Goal: Use online tool/utility: Utilize a website feature to perform a specific function

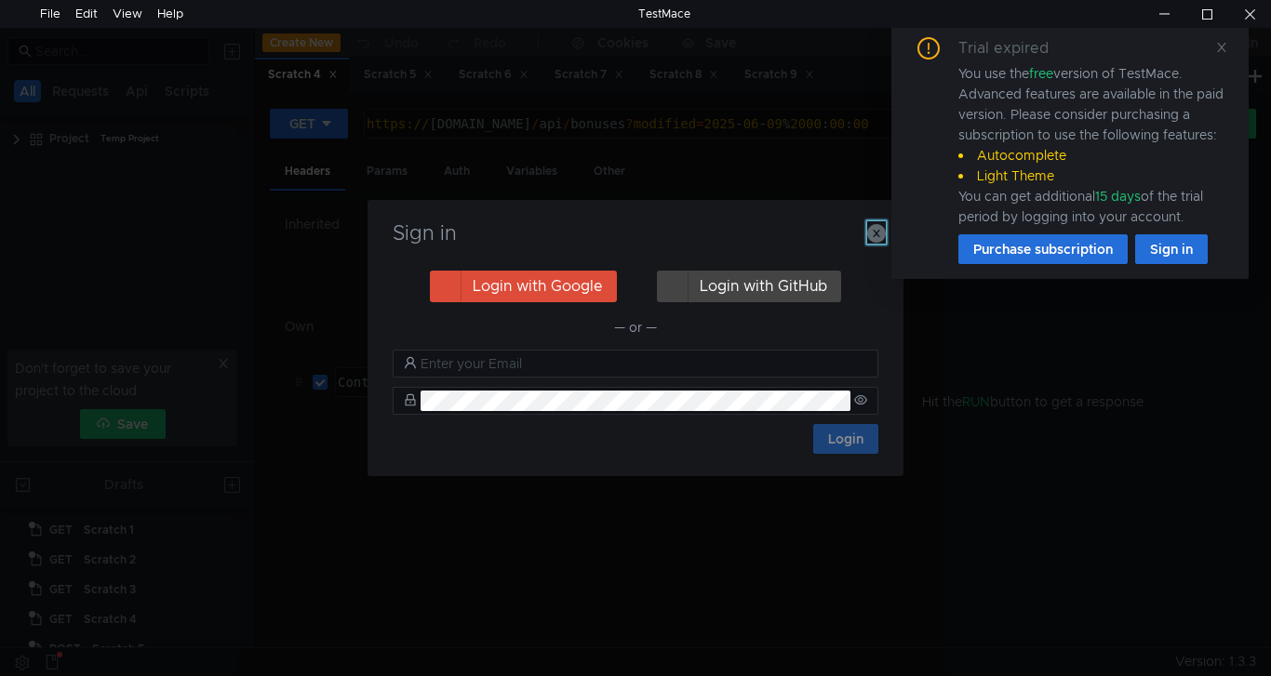
click at [876, 236] on icon "button" at bounding box center [876, 233] width 19 height 19
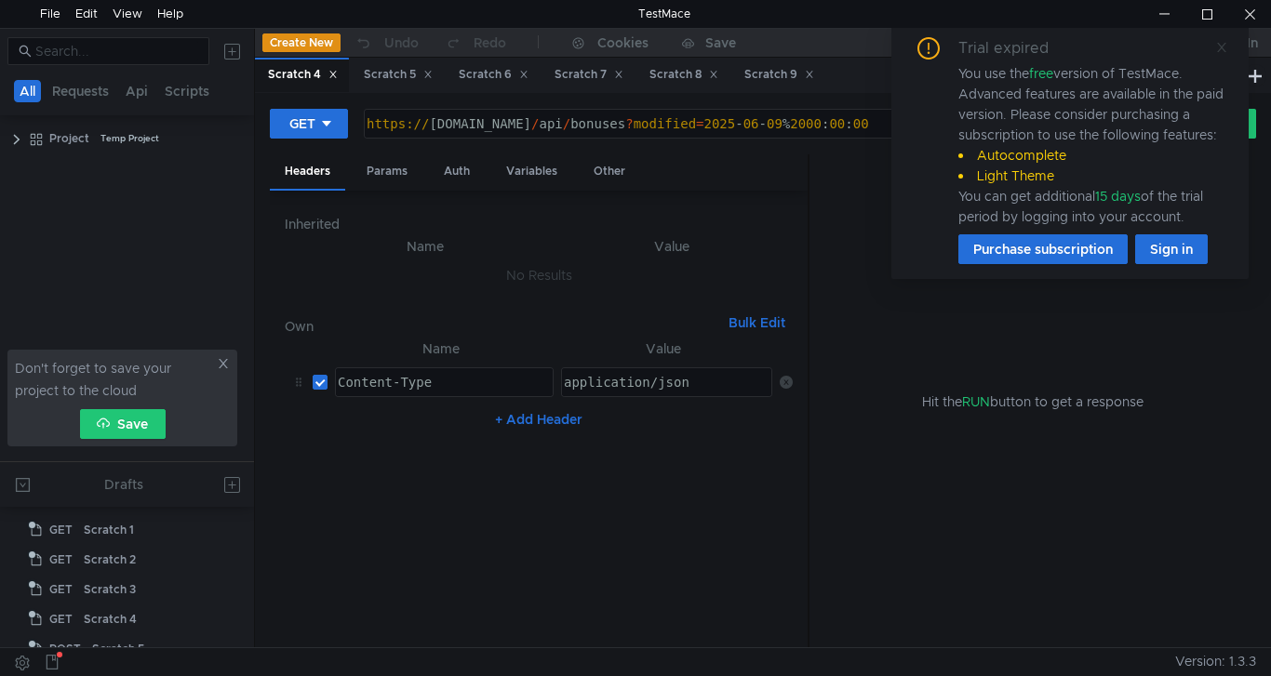
click at [1216, 49] on icon at bounding box center [1221, 47] width 13 height 13
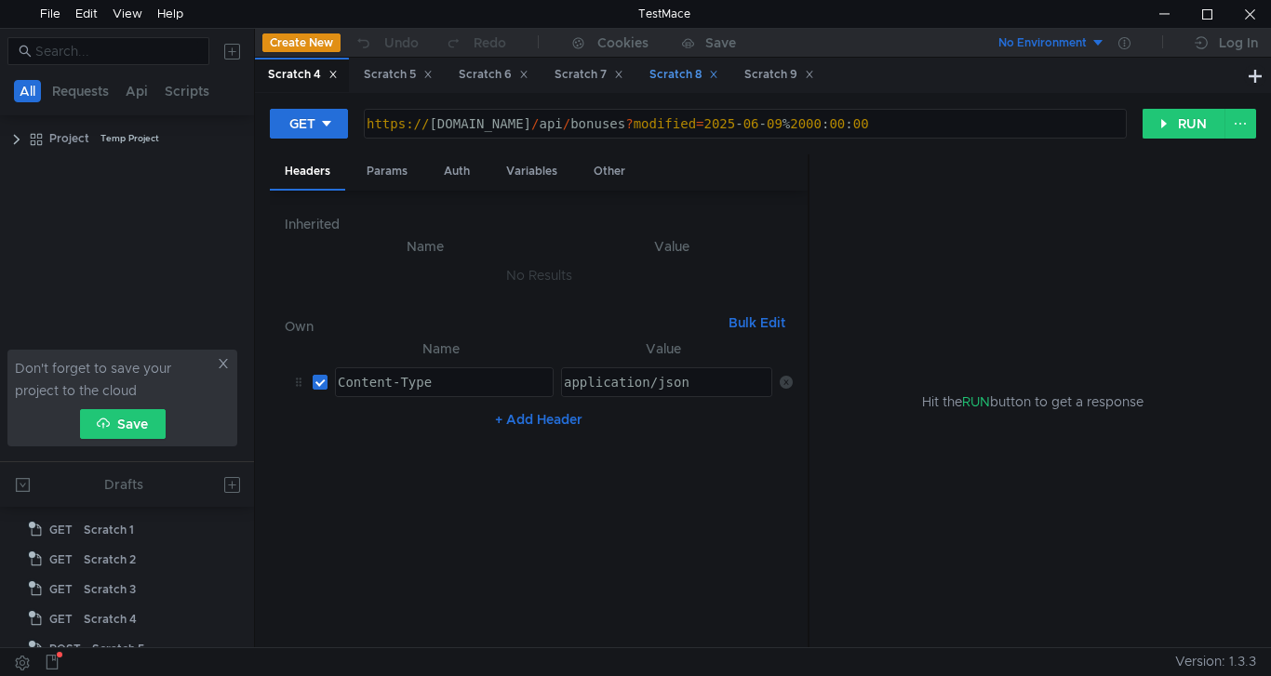
click at [692, 71] on div "Scratch 8" at bounding box center [683, 75] width 69 height 20
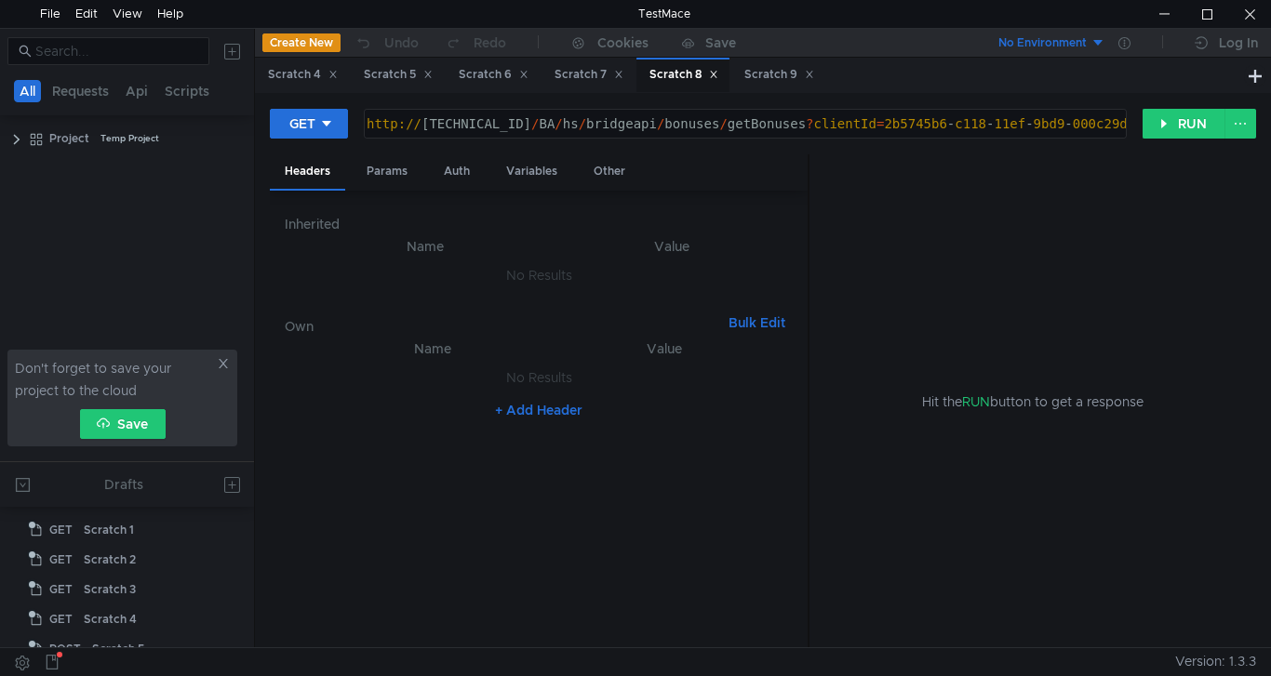
scroll to position [137, 0]
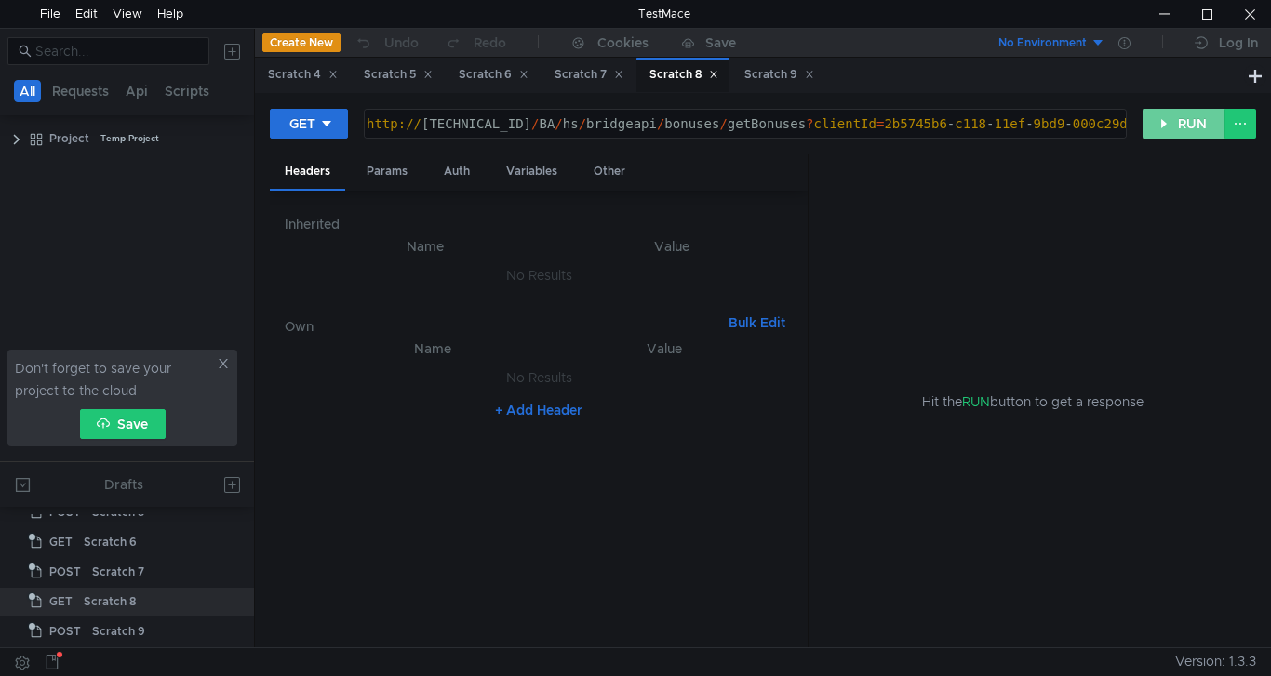
click at [1171, 123] on button "RUN" at bounding box center [1183, 124] width 83 height 30
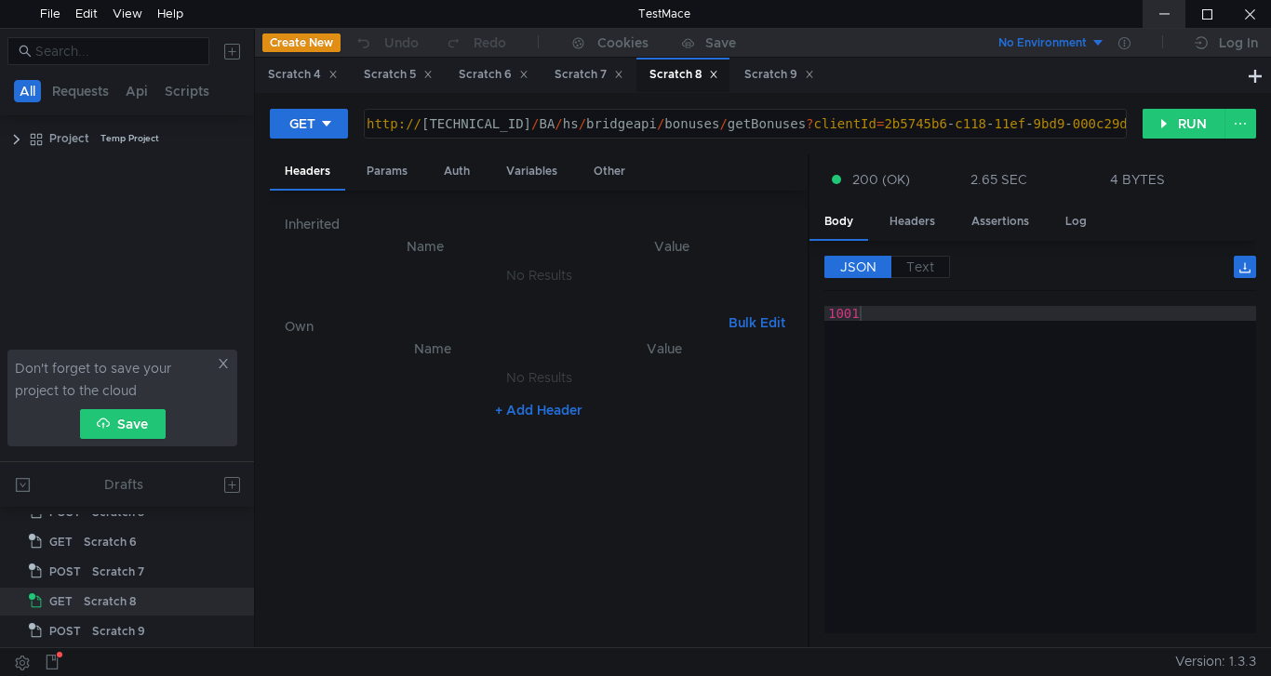
click at [1161, 14] on div at bounding box center [1163, 14] width 43 height 28
drag, startPoint x: 845, startPoint y: 124, endPoint x: 1156, endPoint y: 132, distance: 311.7
click at [1156, 132] on div "GET [URL][TECHNICAL_ID] http:// [TECHNICAL_ID] / BA / hs / bridgeapi / bonuses …" at bounding box center [763, 131] width 986 height 47
paste textarea "67e4f96f-174d-11ef-9bd4"
click at [1172, 124] on button "RUN" at bounding box center [1183, 124] width 83 height 30
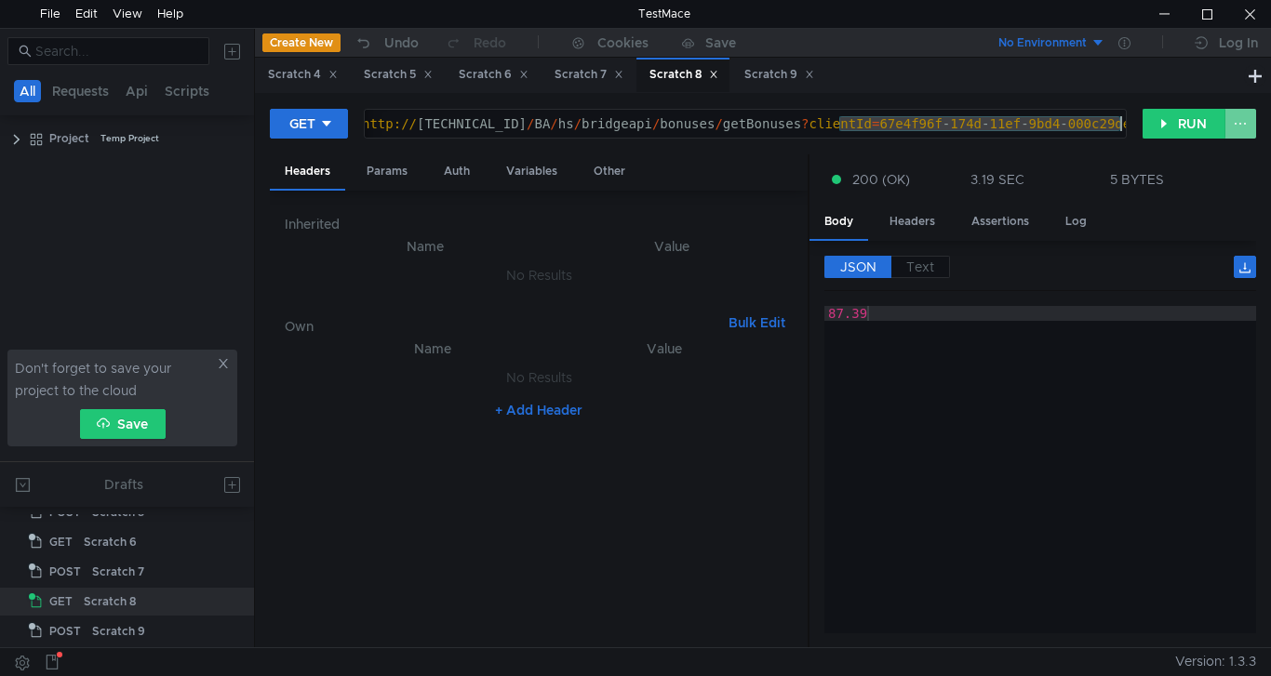
drag, startPoint x: 838, startPoint y: 123, endPoint x: 1234, endPoint y: 139, distance: 395.7
click at [1234, 139] on div "GET [URL][TECHNICAL_ID] http:// [TECHNICAL_ID] / BA / hs / bridgeapi / bonuses …" at bounding box center [763, 131] width 986 height 47
paste textarea "bad777b0-175"
click at [1187, 120] on button "RUN" at bounding box center [1183, 124] width 83 height 30
drag, startPoint x: 839, startPoint y: 123, endPoint x: 1123, endPoint y: 115, distance: 283.8
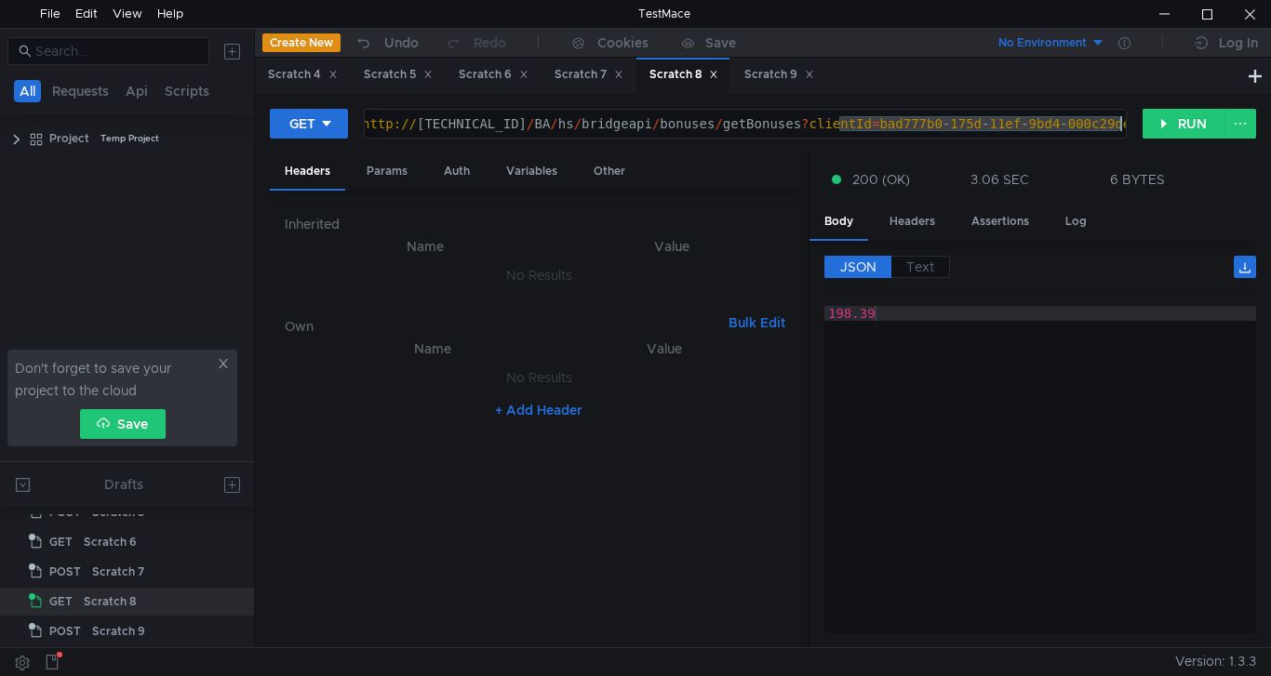
click at [1123, 115] on div "http:// [TECHNICAL_ID] / BA / hs / bridgeapi / bonuses / getBonuses ? clientId …" at bounding box center [745, 124] width 761 height 28
paste textarea "70c19d9-1826"
type textarea "[URL][TECHNICAL_ID]"
click at [1174, 123] on button "RUN" at bounding box center [1183, 124] width 83 height 30
click at [776, 81] on div "Scratch 9" at bounding box center [779, 75] width 70 height 20
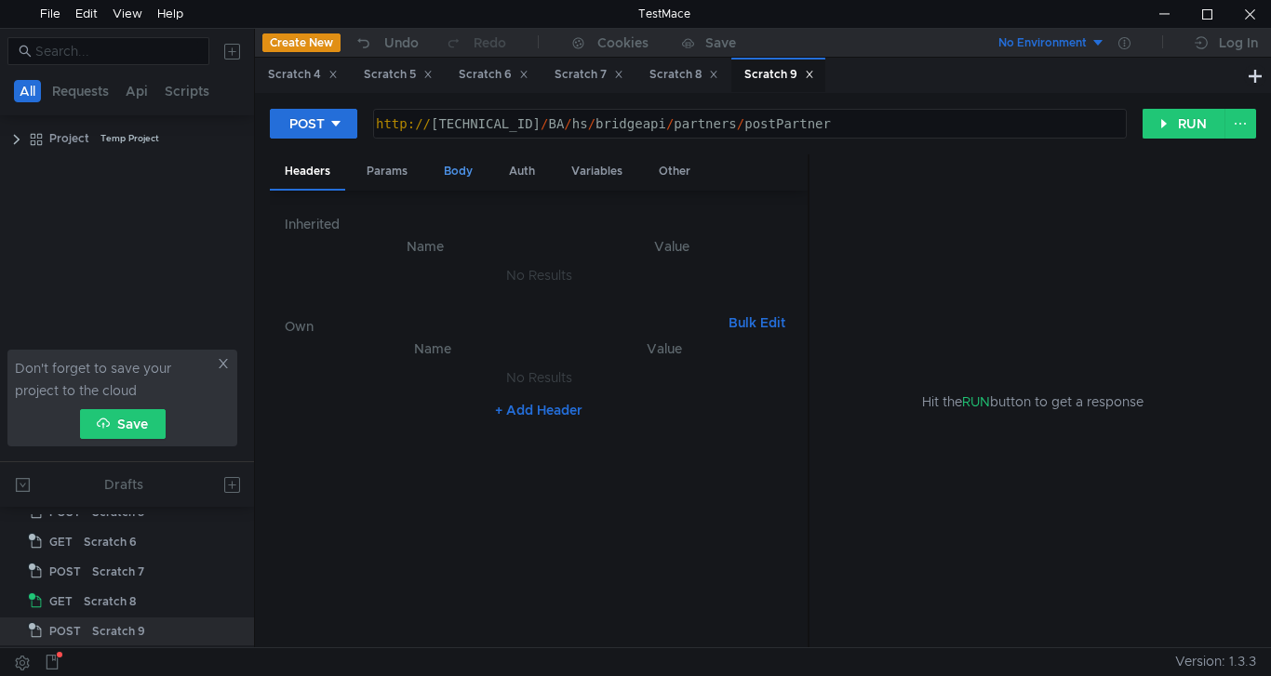
click at [458, 177] on div "Body" at bounding box center [458, 171] width 59 height 34
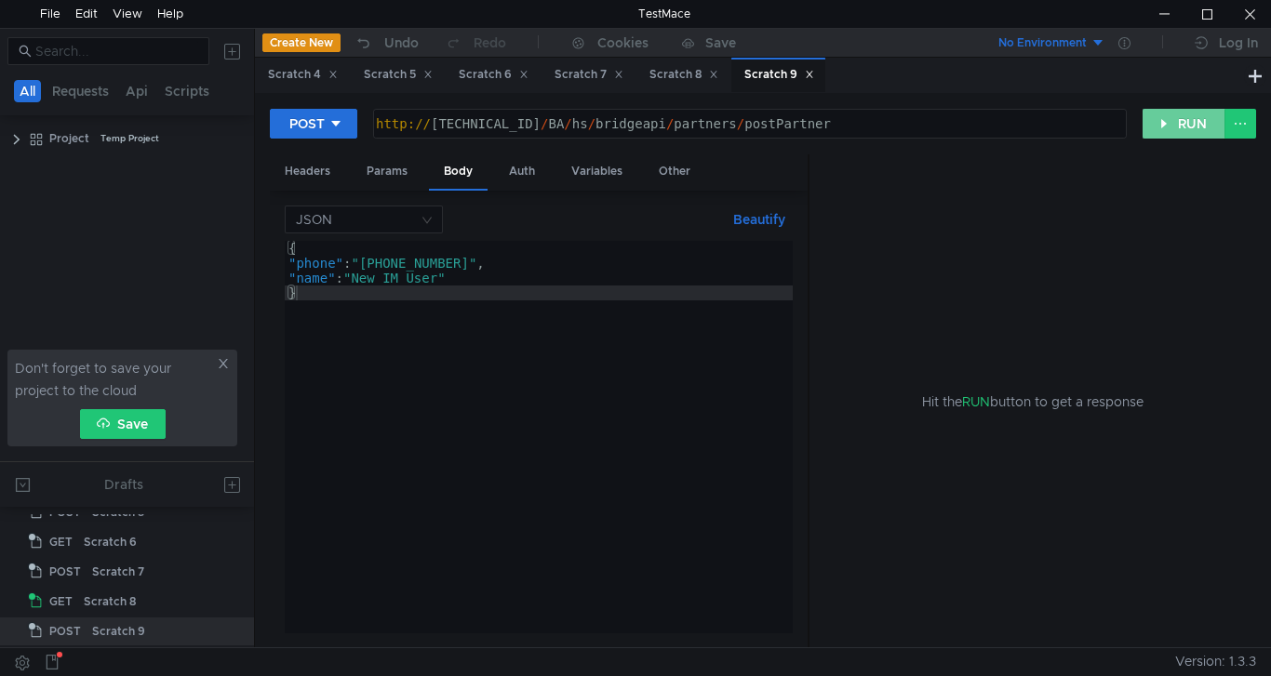
click at [1167, 132] on button "RUN" at bounding box center [1183, 124] width 83 height 30
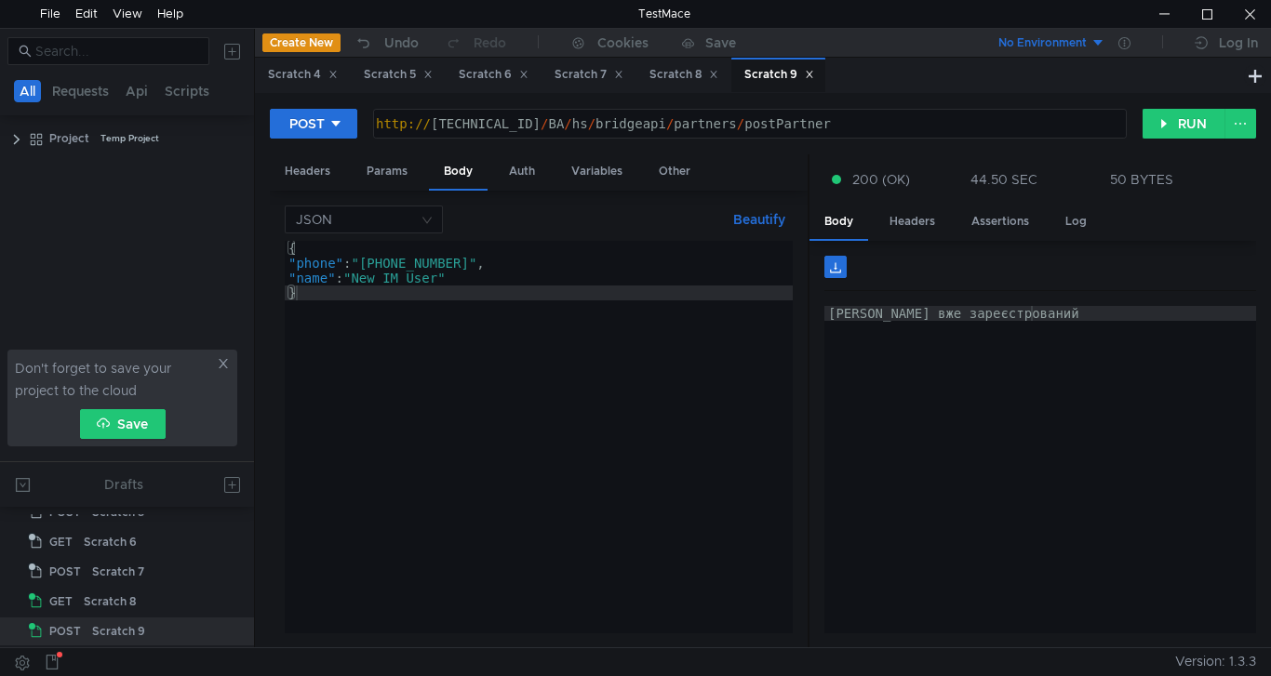
click at [518, 262] on div "{ "phone" : "[PHONE_NUMBER]" , "name" : "New IM User" }" at bounding box center [539, 452] width 508 height 422
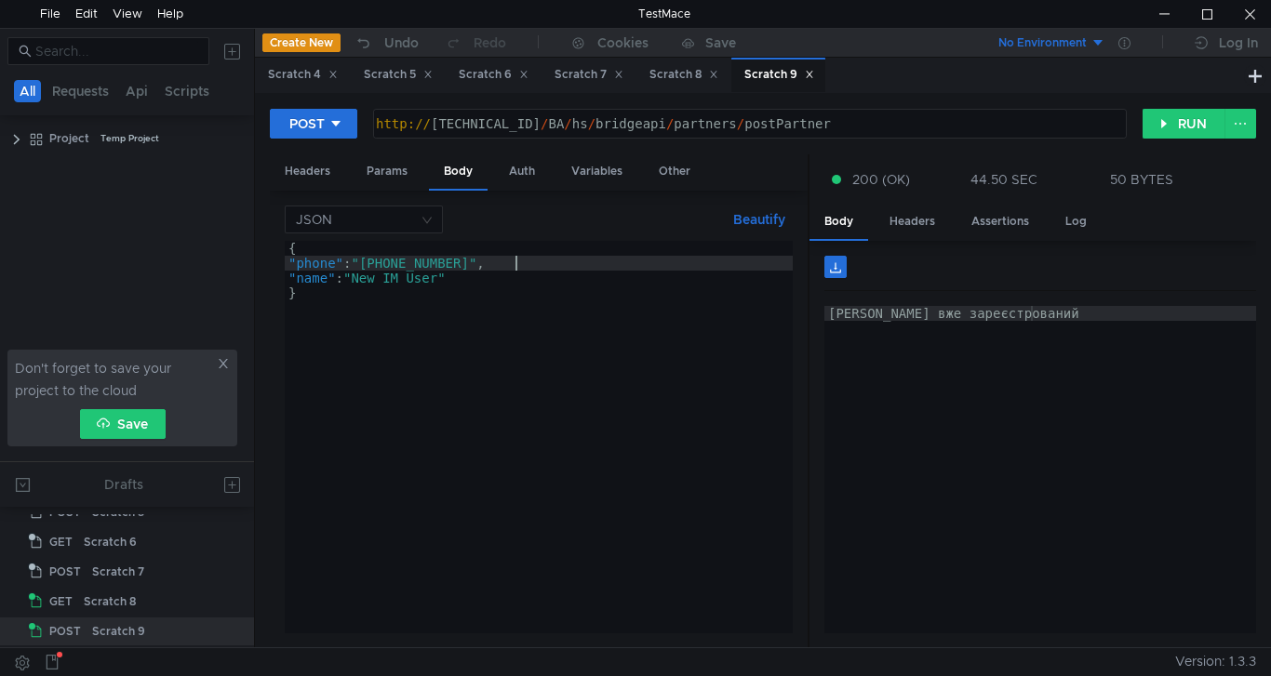
scroll to position [0, 16]
click at [493, 260] on div "{ "phone" : "[PHONE_NUMBER]" , "name" : "New IM User" }" at bounding box center [539, 452] width 508 height 422
click at [1175, 117] on button "RUN" at bounding box center [1183, 124] width 83 height 30
click at [492, 261] on div "{ "phone" : "[PHONE_NUMBER]" , "name" : "New IM User" }" at bounding box center [539, 452] width 508 height 422
click at [1205, 132] on button "RUN" at bounding box center [1183, 124] width 83 height 30
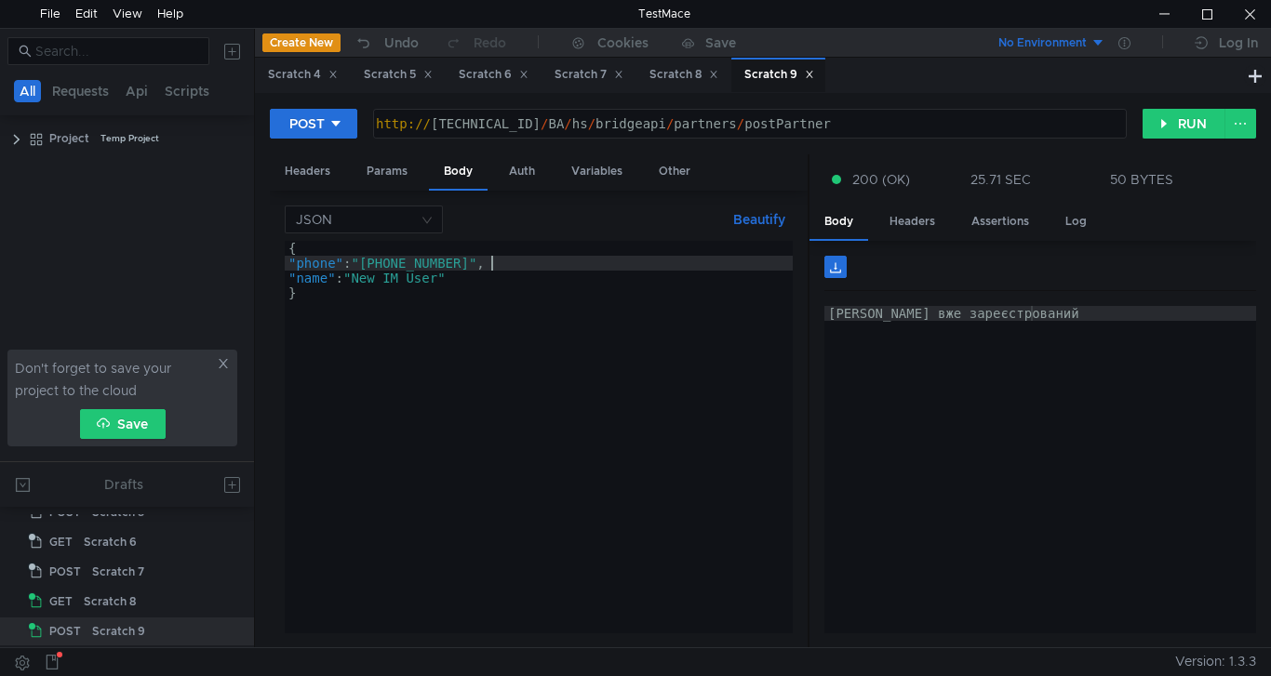
click at [489, 258] on div "{ "phone" : "[PHONE_NUMBER]" , "name" : "New IM User" }" at bounding box center [539, 452] width 508 height 422
type textarea ""phone": "[PHONE_NUMBER]","
click at [1178, 127] on button "RUN" at bounding box center [1183, 124] width 83 height 30
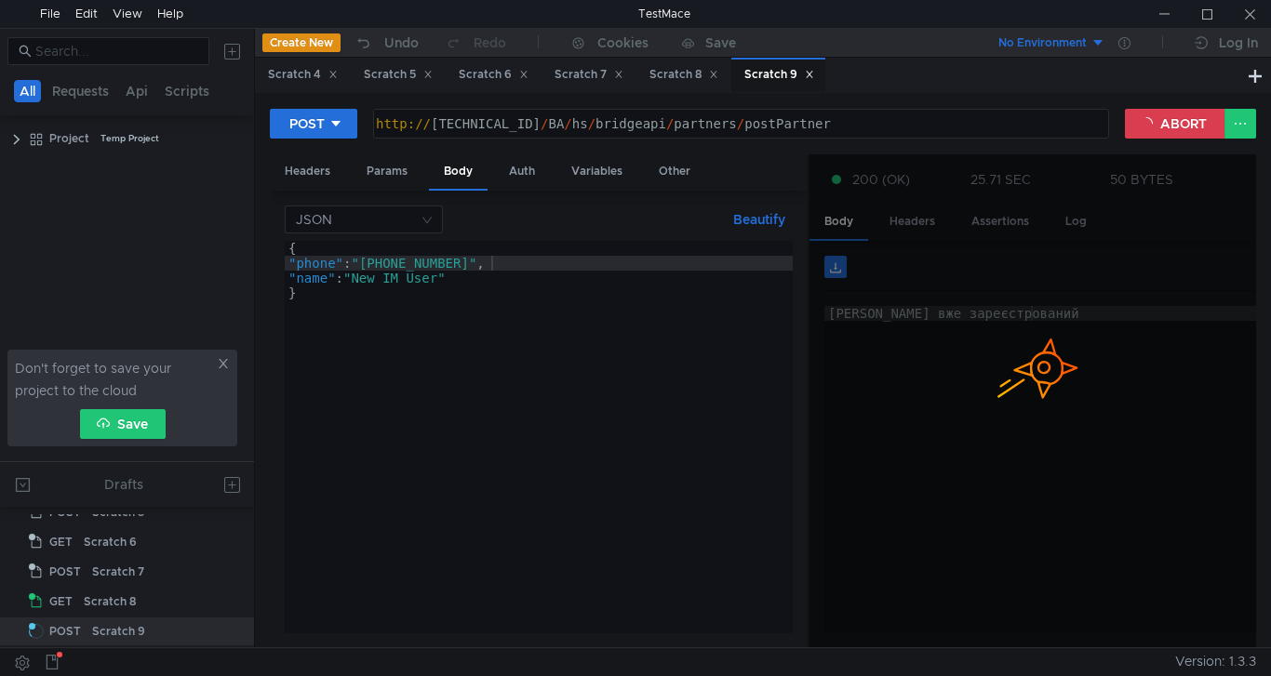
scroll to position [0, 16]
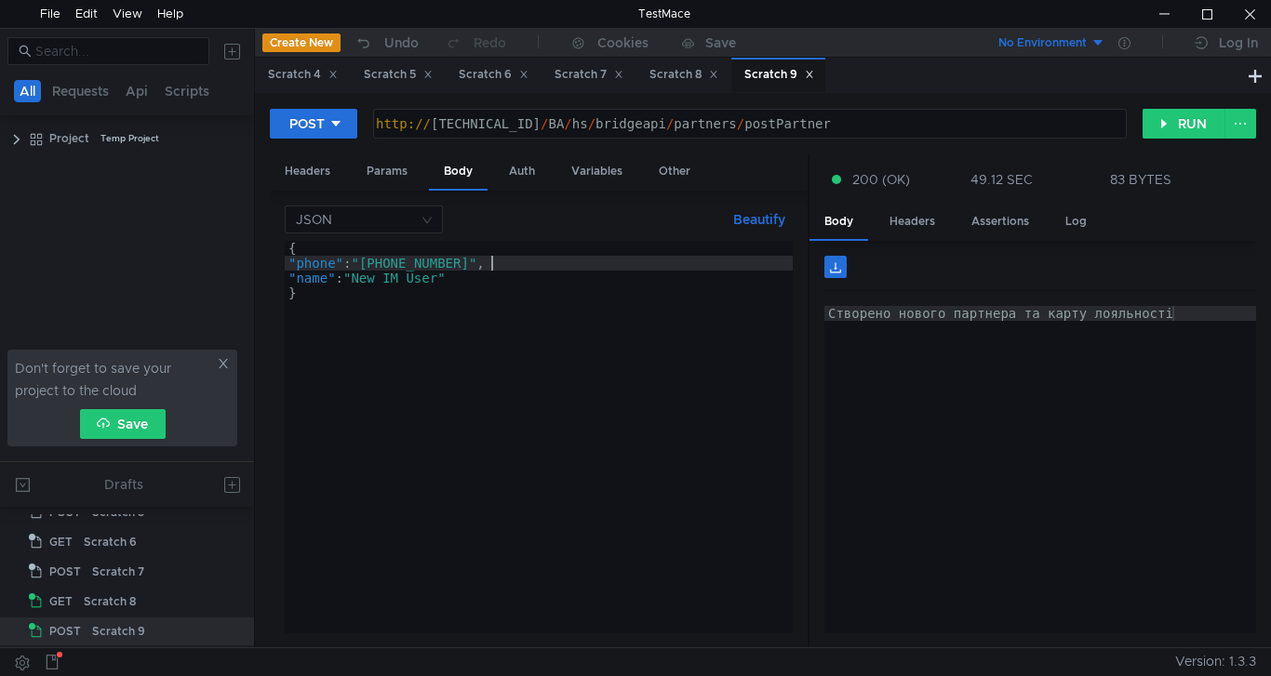
click at [491, 259] on div "{ "phone" : "+38 (068) 305-57-10" , "name" : "New IM User" }" at bounding box center [539, 452] width 508 height 422
click at [1201, 127] on button "RUN" at bounding box center [1183, 124] width 83 height 30
click at [492, 260] on div "{ "phone" : "+38 (068) 305-56-10" , "name" : "New IM User" }" at bounding box center [539, 452] width 508 height 422
type textarea ""phone": "[PHONE_NUMBER]","
click at [685, 81] on div "Scratch 8" at bounding box center [683, 75] width 69 height 20
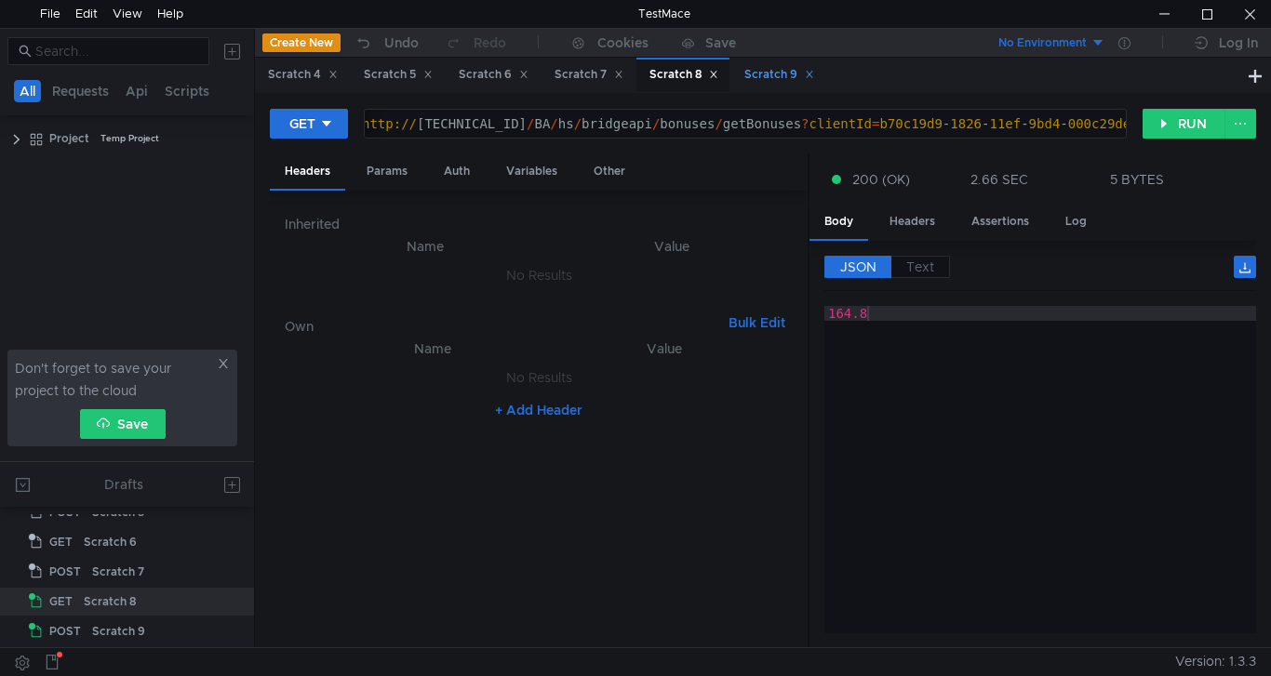
click at [778, 80] on div "Scratch 9" at bounding box center [779, 75] width 70 height 20
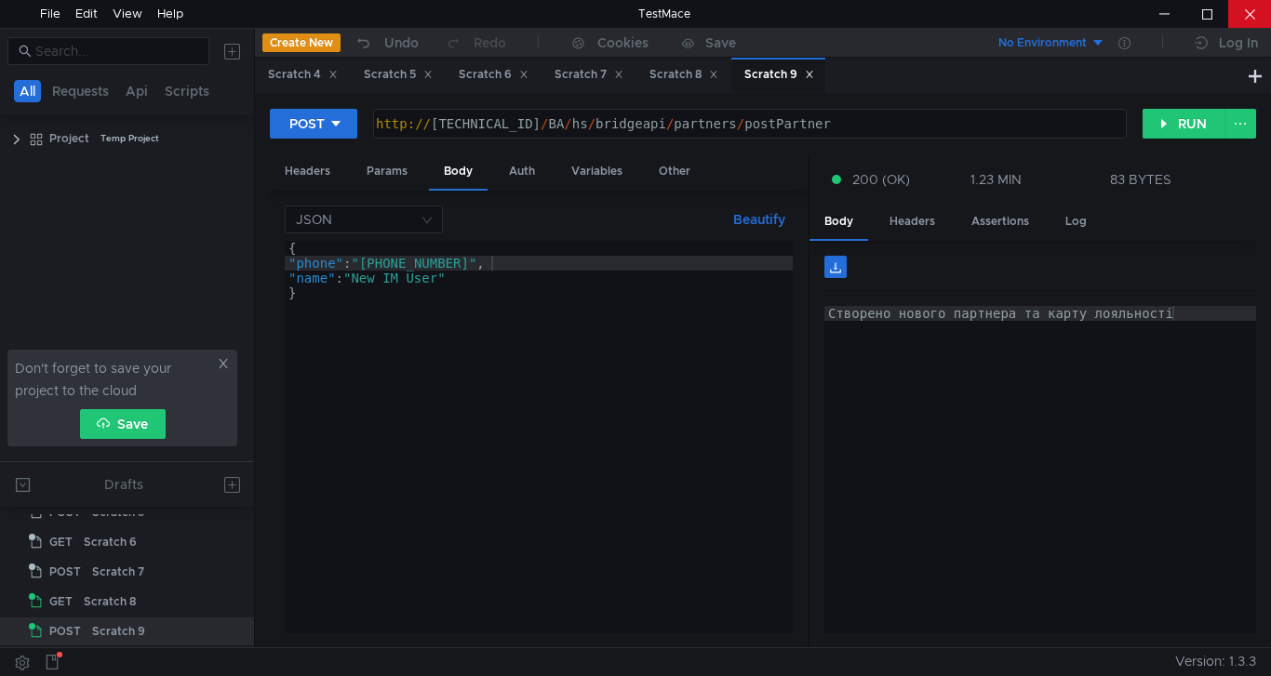
click at [1251, 15] on div at bounding box center [1249, 14] width 43 height 28
